Goal: Task Accomplishment & Management: Use online tool/utility

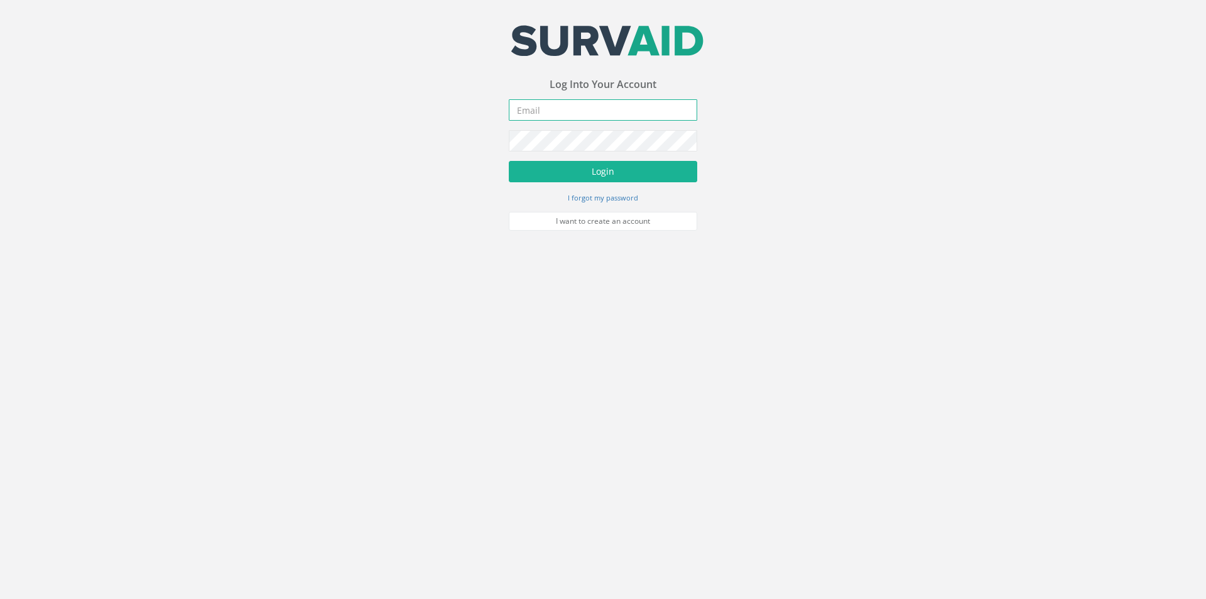
click at [590, 109] on input "email" at bounding box center [603, 109] width 188 height 21
type input "[EMAIL_ADDRESS][DOMAIN_NAME]"
click at [653, 166] on button "Login" at bounding box center [603, 171] width 188 height 21
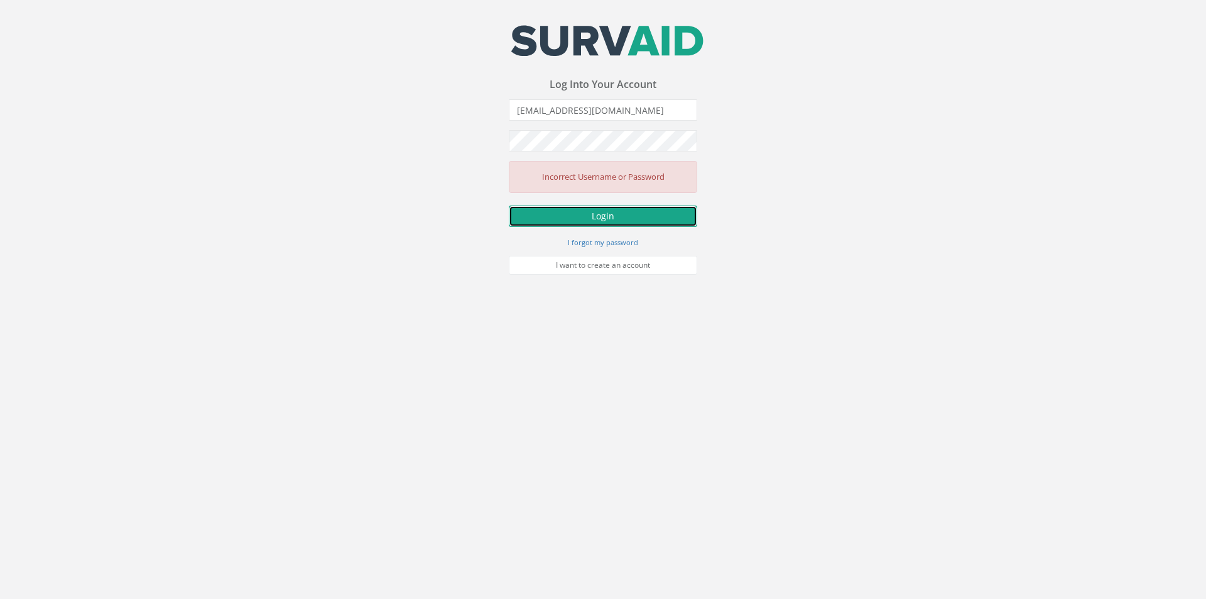
click at [601, 215] on button "Login" at bounding box center [603, 215] width 188 height 21
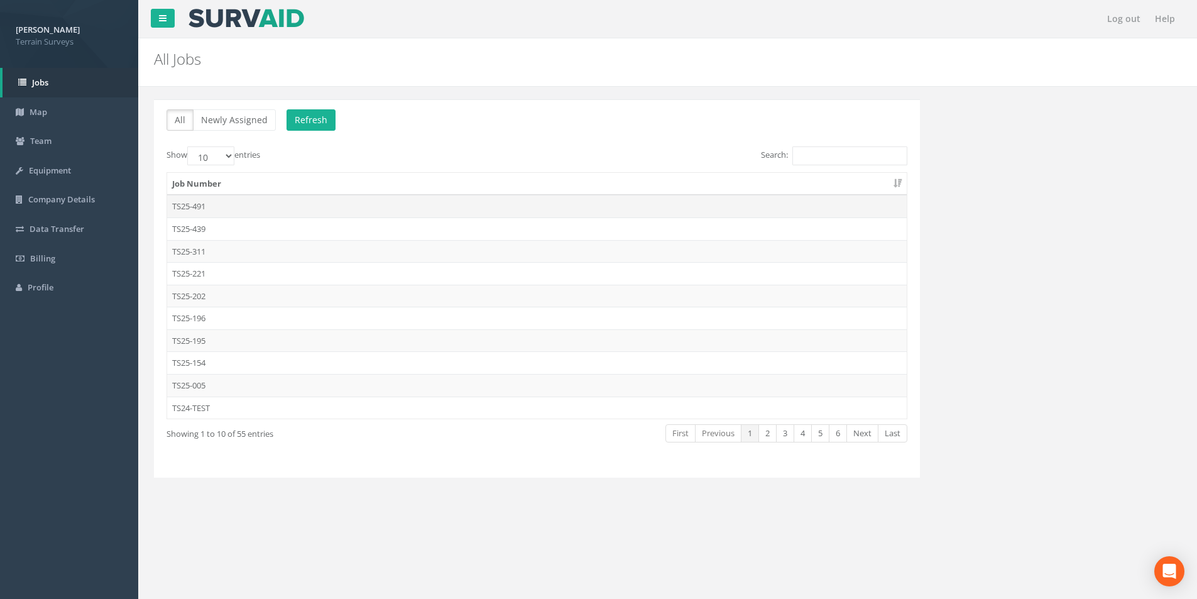
click at [192, 205] on td "TS25-491" at bounding box center [536, 206] width 739 height 23
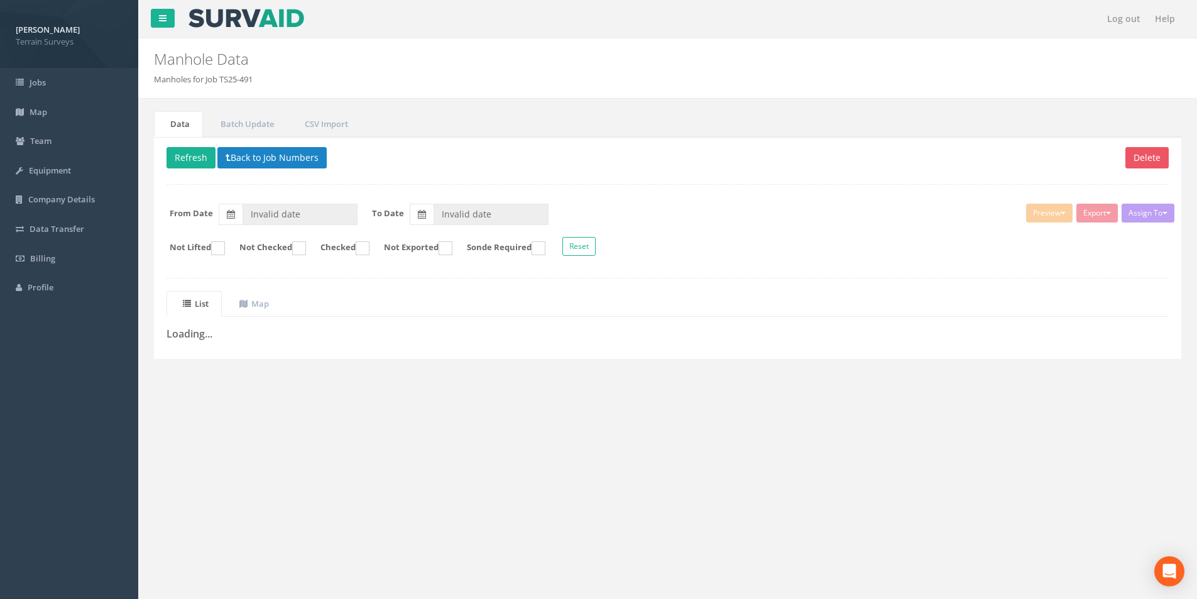
type input "[DATE]"
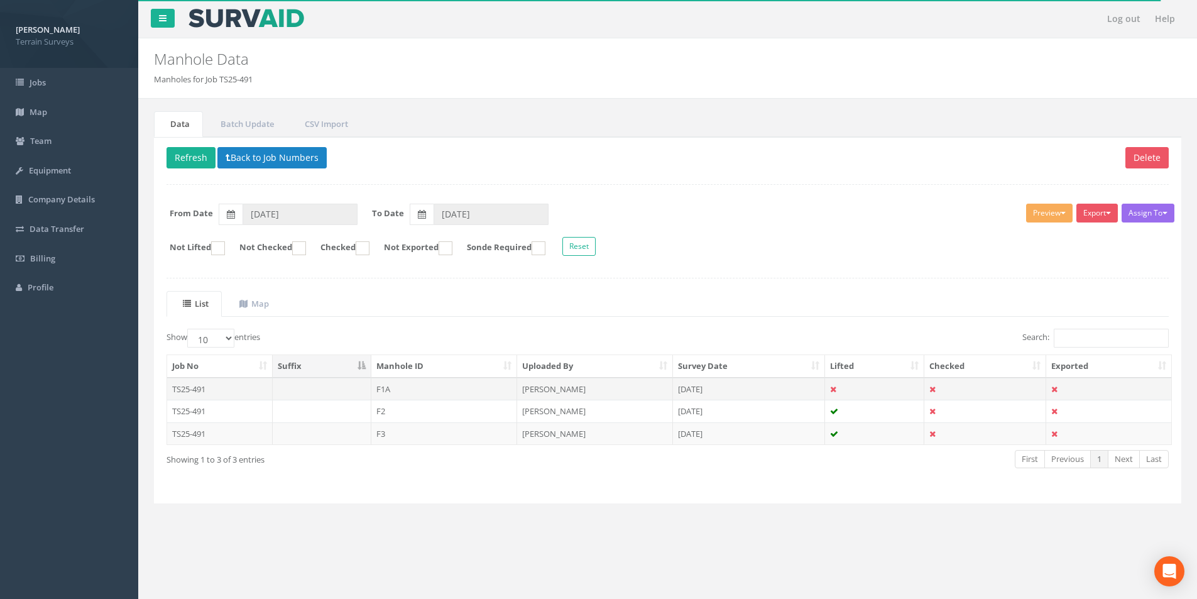
click at [195, 389] on td "TS25-491" at bounding box center [220, 389] width 106 height 23
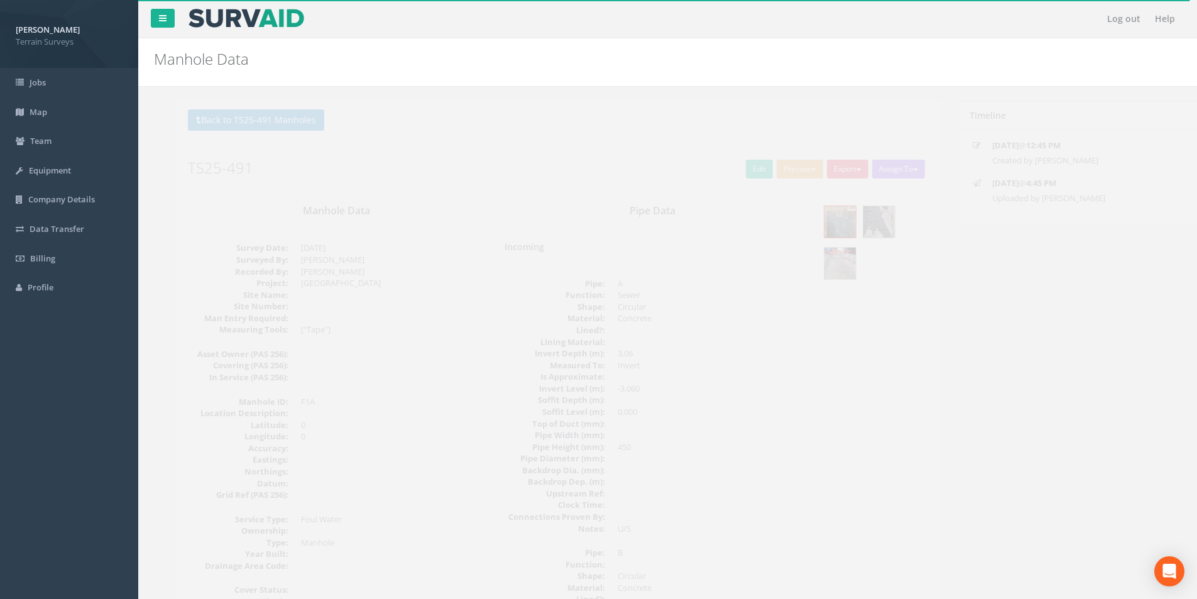
click at [835, 169] on span "button" at bounding box center [837, 169] width 5 height 3
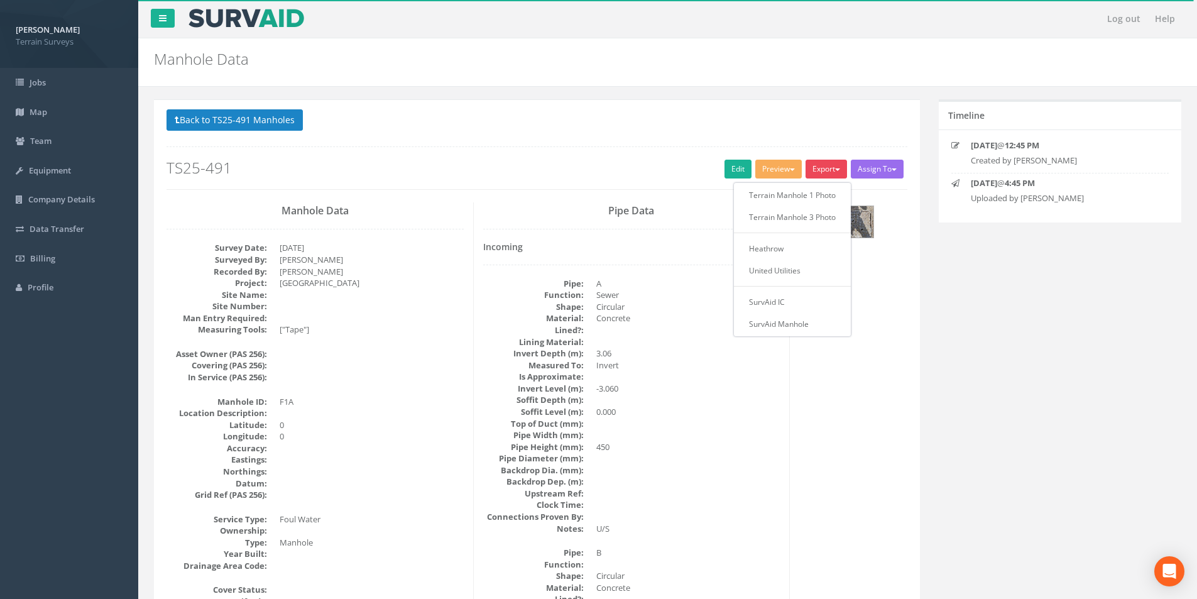
click at [780, 173] on button "Preview" at bounding box center [778, 169] width 46 height 19
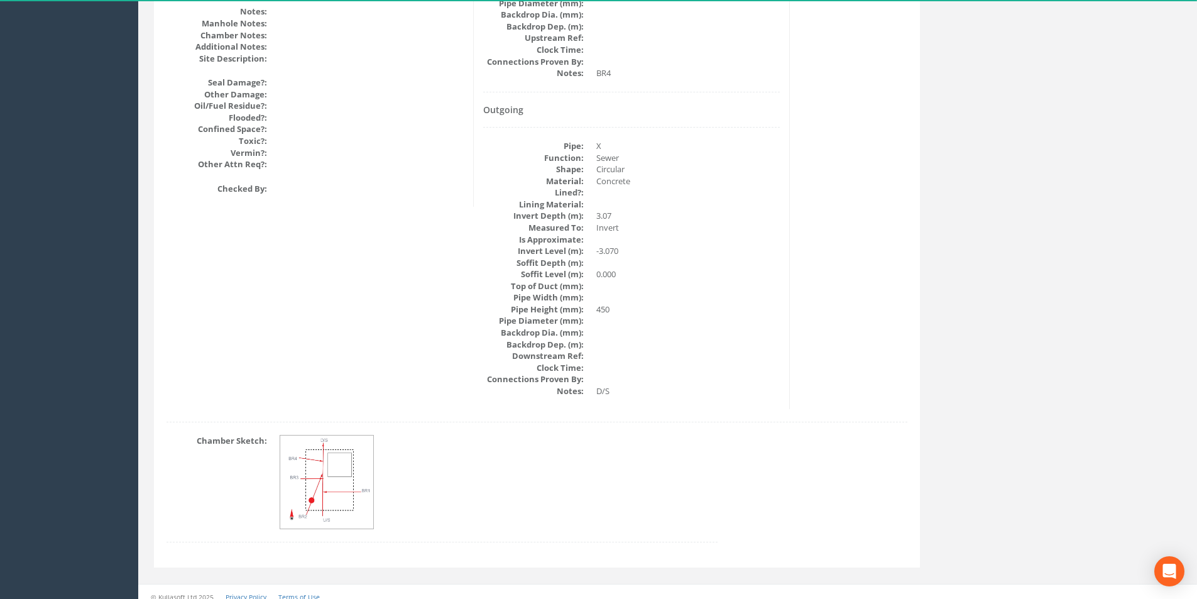
scroll to position [1541, 0]
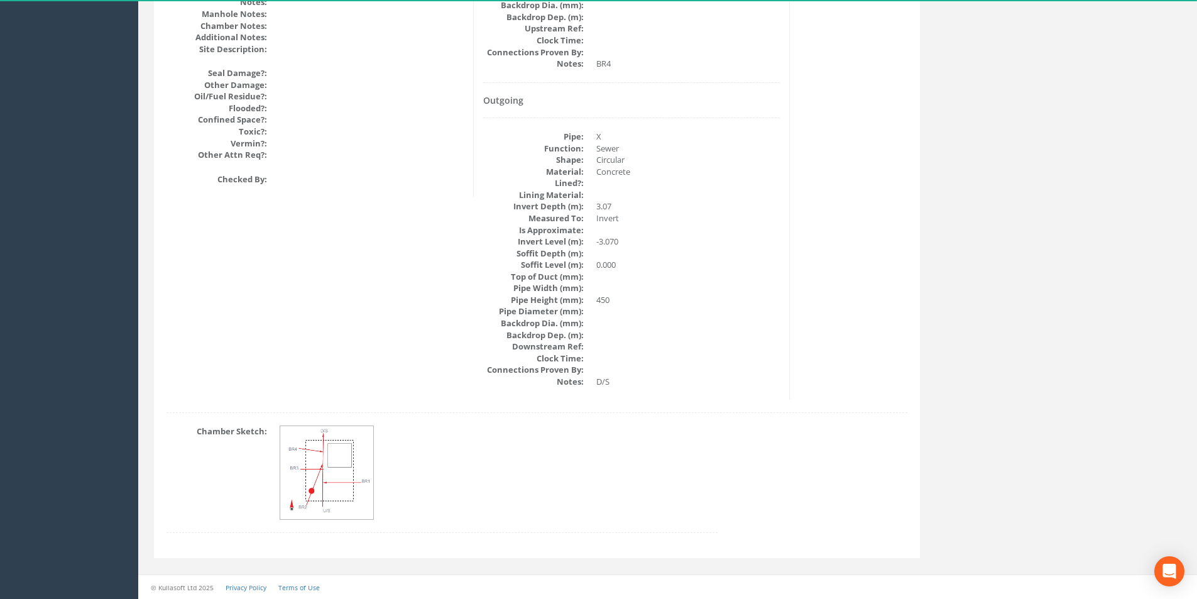
click at [333, 478] on img at bounding box center [327, 473] width 94 height 94
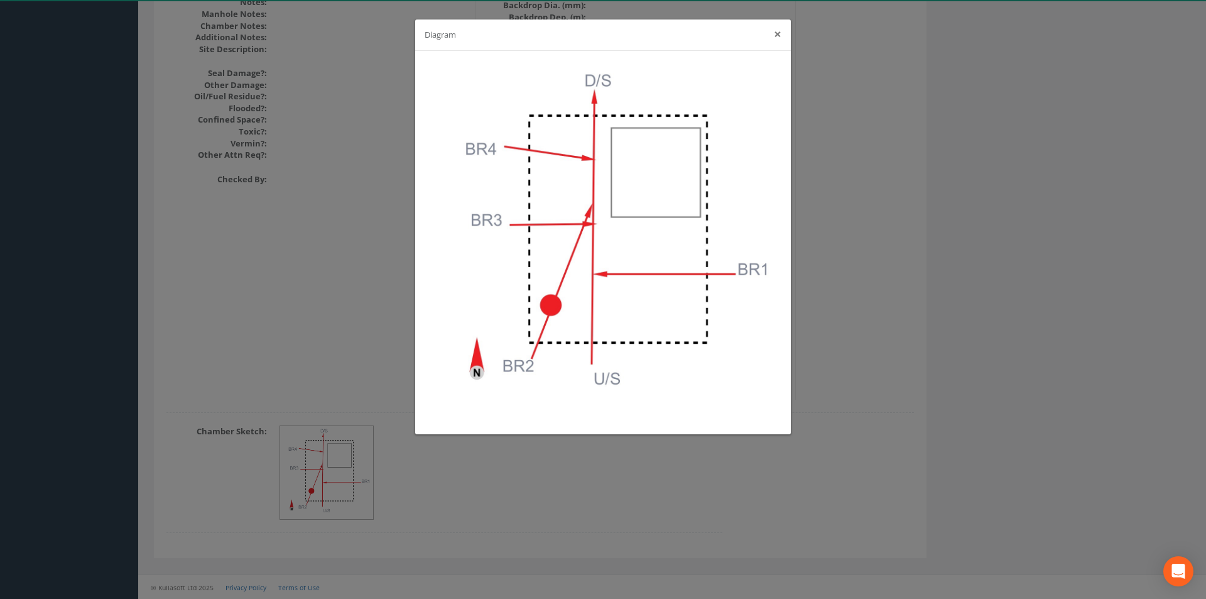
click at [776, 32] on button "×" at bounding box center [778, 34] width 8 height 13
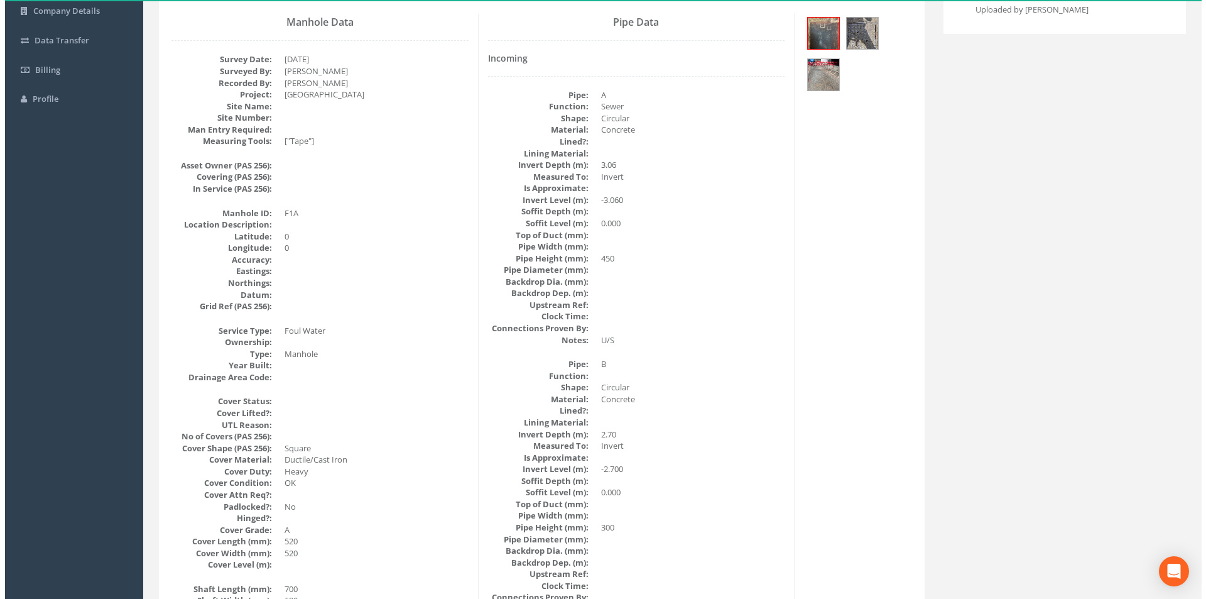
scroll to position [0, 0]
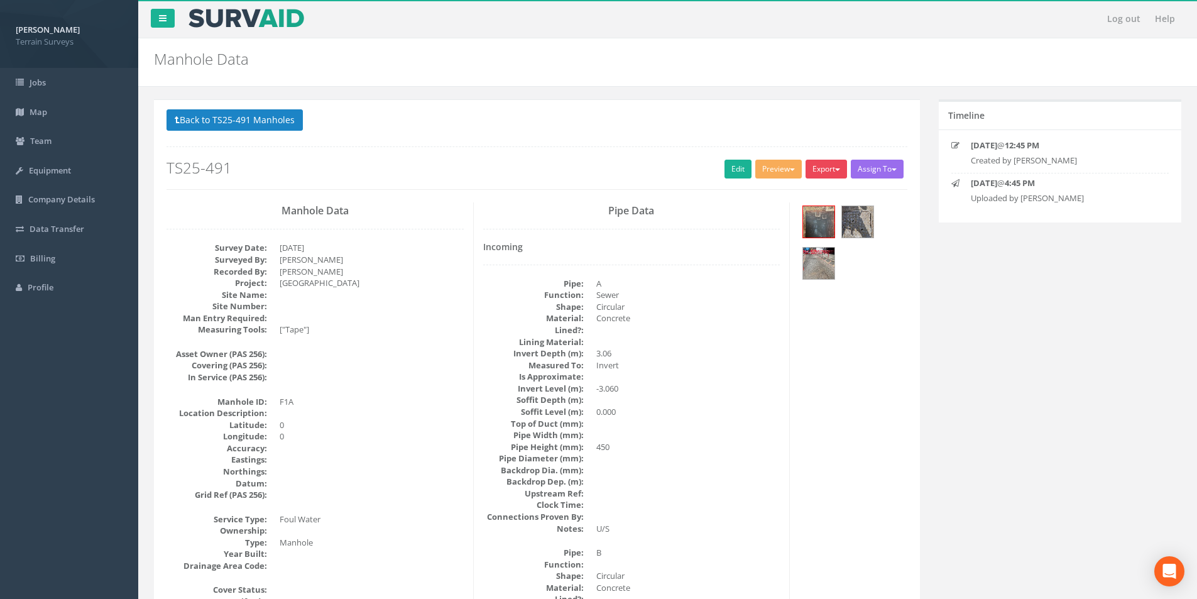
click at [822, 171] on button "Export" at bounding box center [825, 169] width 41 height 19
click at [887, 278] on div at bounding box center [852, 244] width 107 height 84
click at [276, 122] on button "Back to TS25-491 Manholes" at bounding box center [234, 119] width 136 height 21
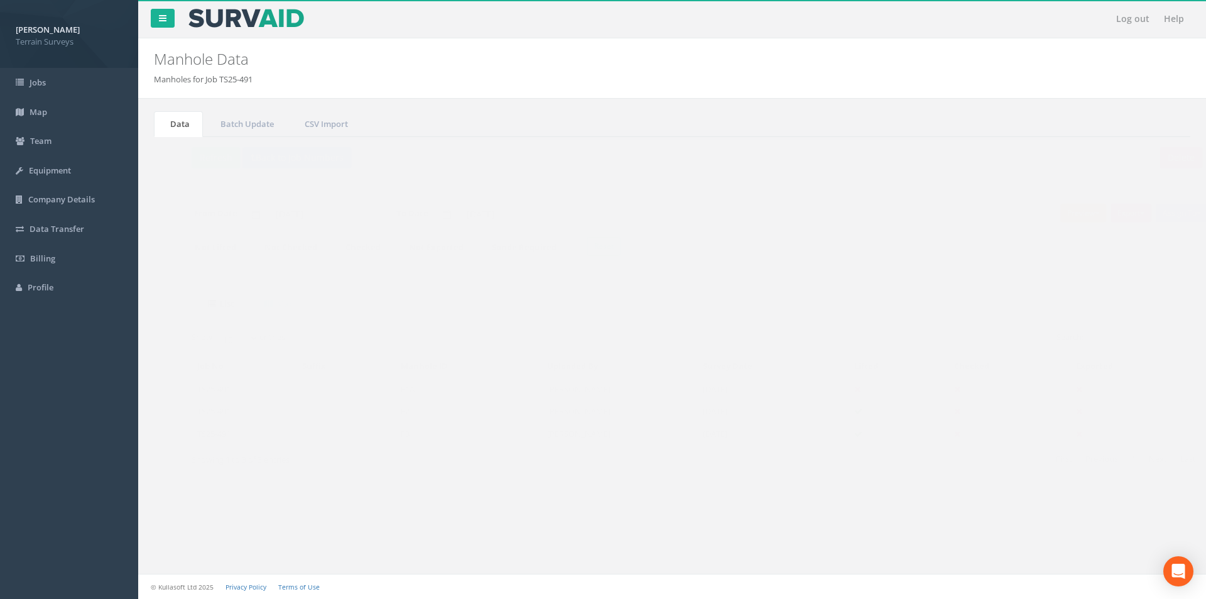
click at [1048, 214] on button "Preview" at bounding box center [1058, 213] width 46 height 19
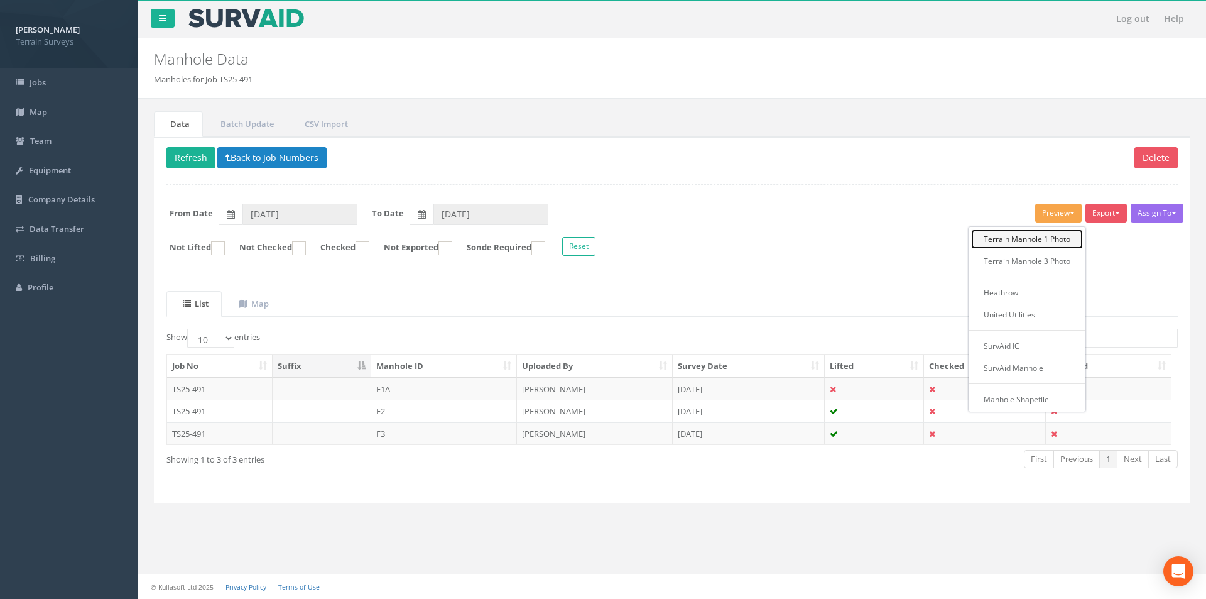
click at [1018, 243] on link "Terrain Manhole 1 Photo" at bounding box center [1027, 238] width 112 height 19
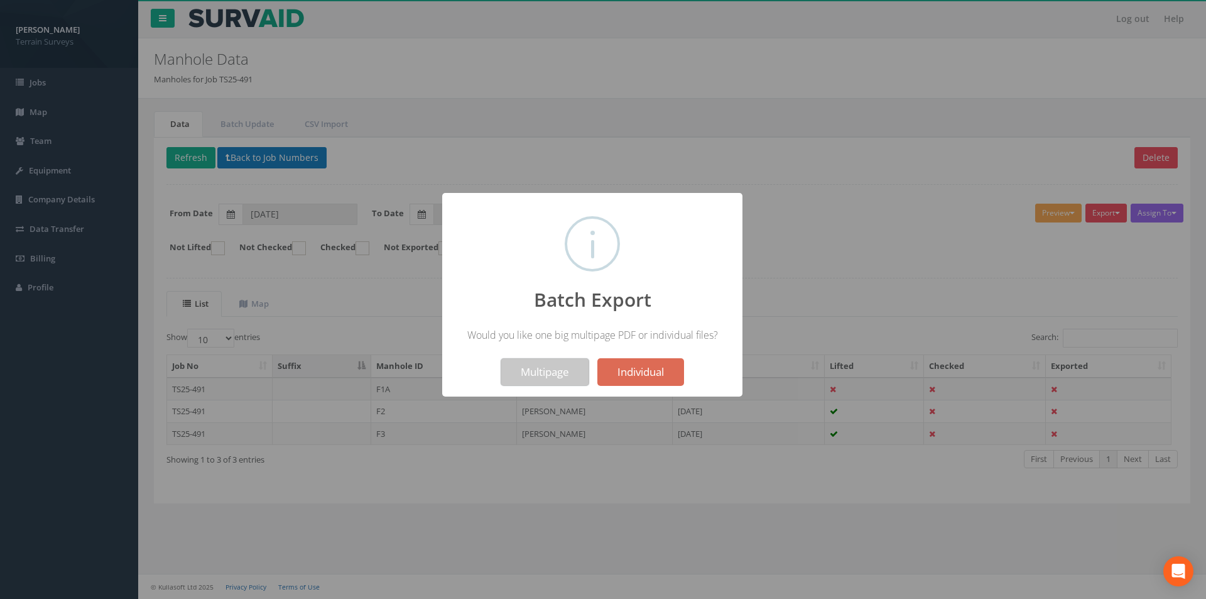
click at [560, 378] on button "Multipage" at bounding box center [545, 372] width 89 height 28
